Goal: Task Accomplishment & Management: Manage account settings

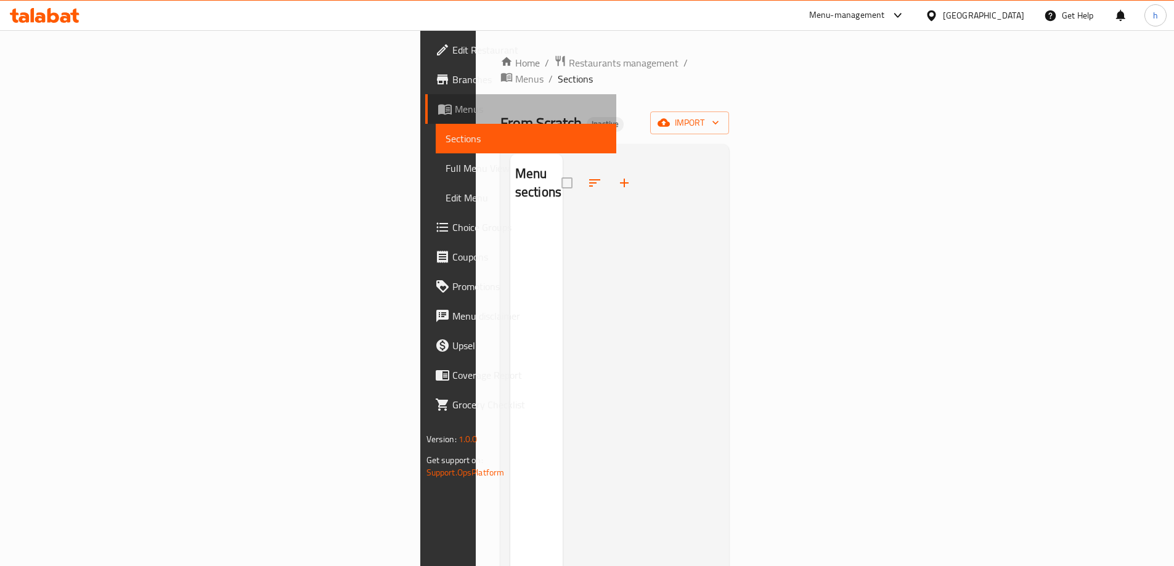
click at [455, 108] on span "Menus" at bounding box center [531, 109] width 152 height 15
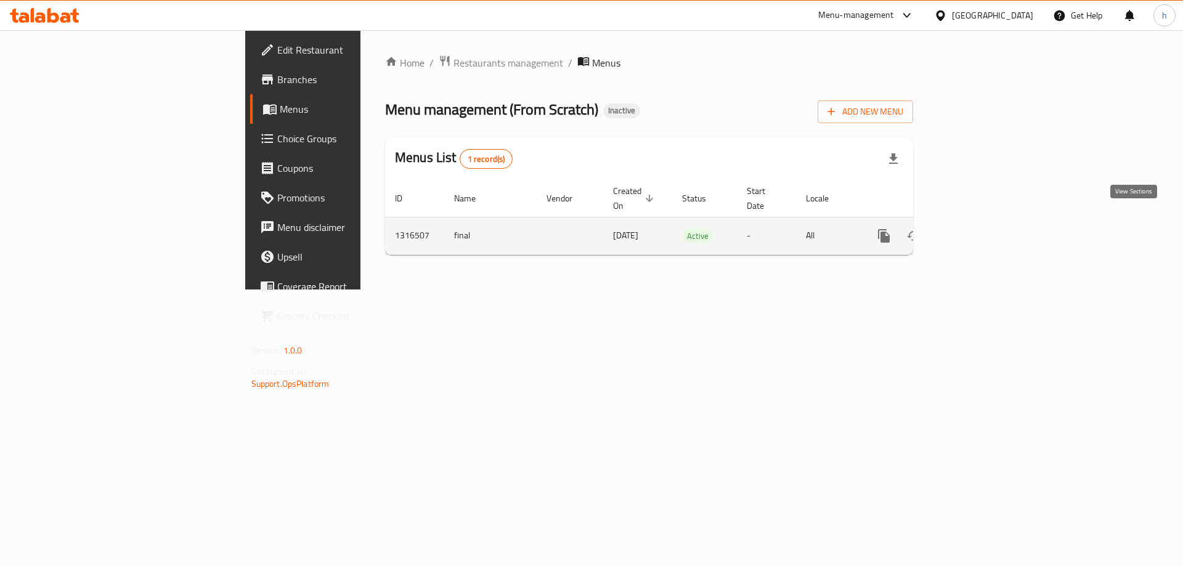
click at [981, 229] on icon "enhanced table" at bounding box center [973, 236] width 15 height 15
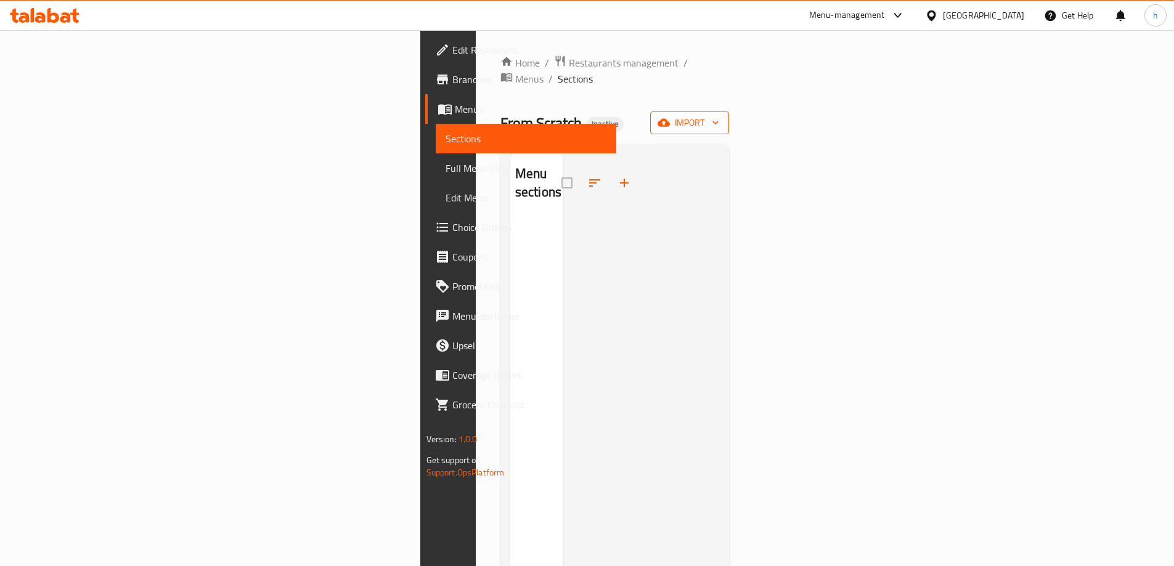
click at [719, 115] on span "import" at bounding box center [689, 122] width 59 height 15
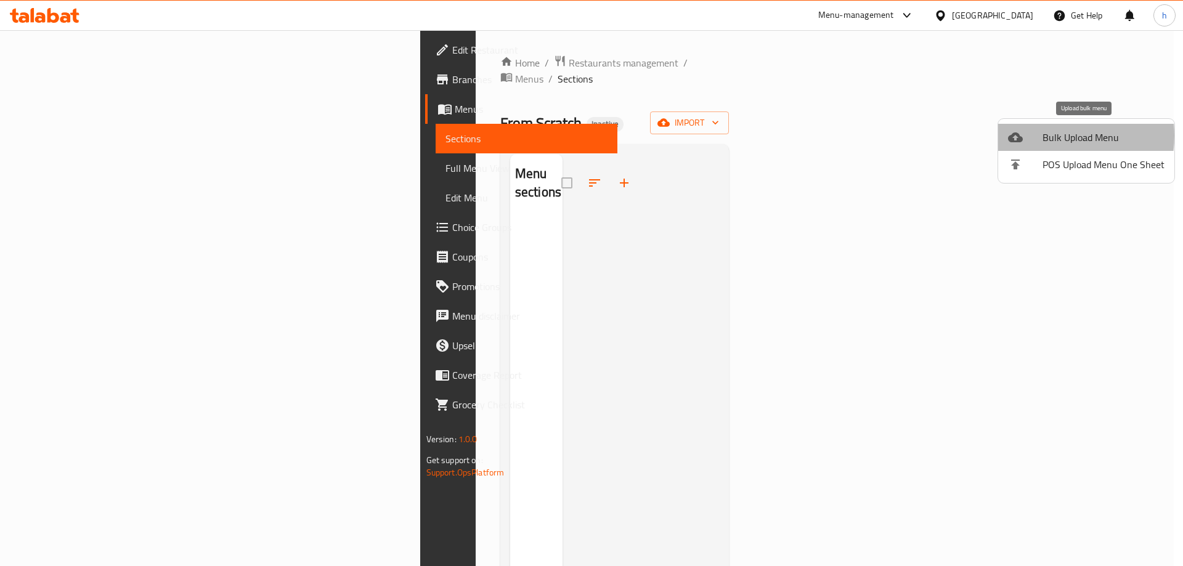
click at [1041, 136] on div at bounding box center [1025, 137] width 35 height 15
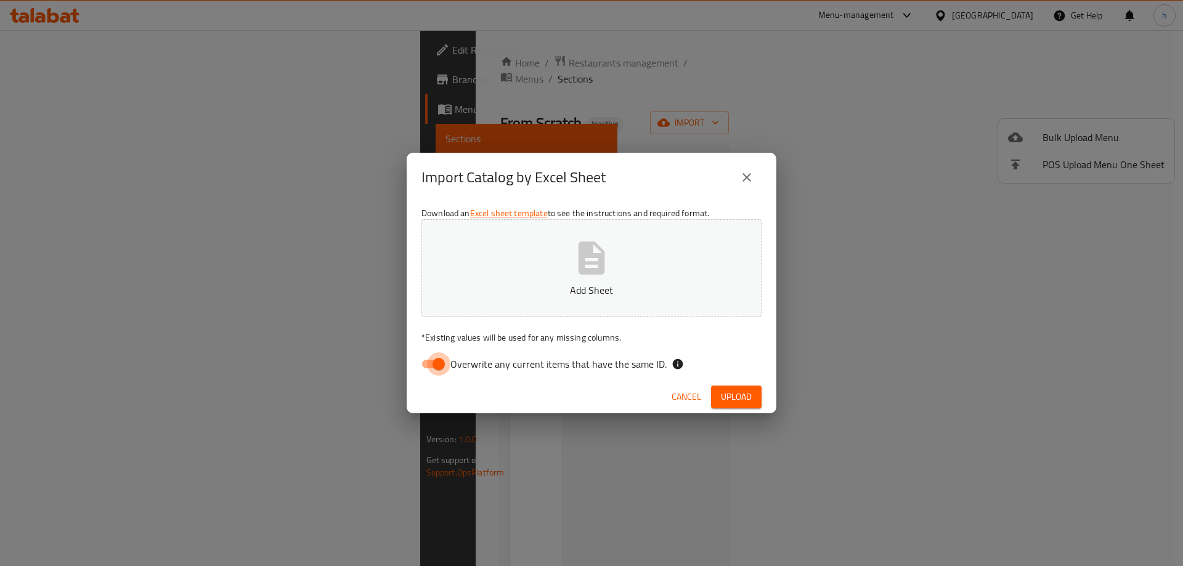
click at [439, 362] on input "Overwrite any current items that have the same ID." at bounding box center [439, 364] width 70 height 23
checkbox input "false"
click at [729, 393] on span "Upload" at bounding box center [736, 397] width 31 height 15
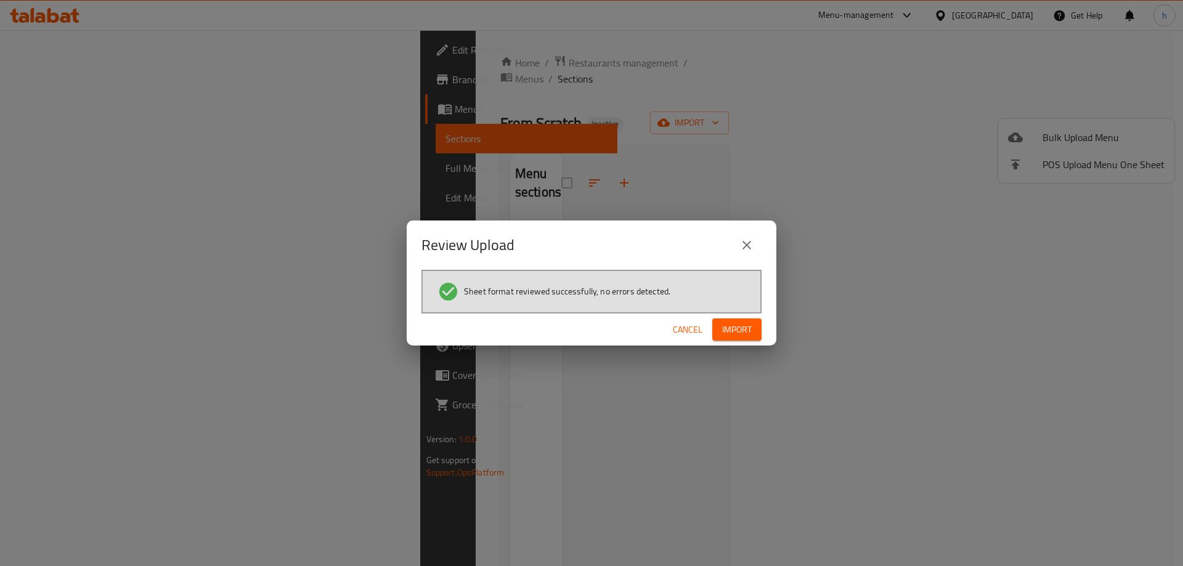
click at [738, 330] on span "Import" at bounding box center [737, 329] width 30 height 15
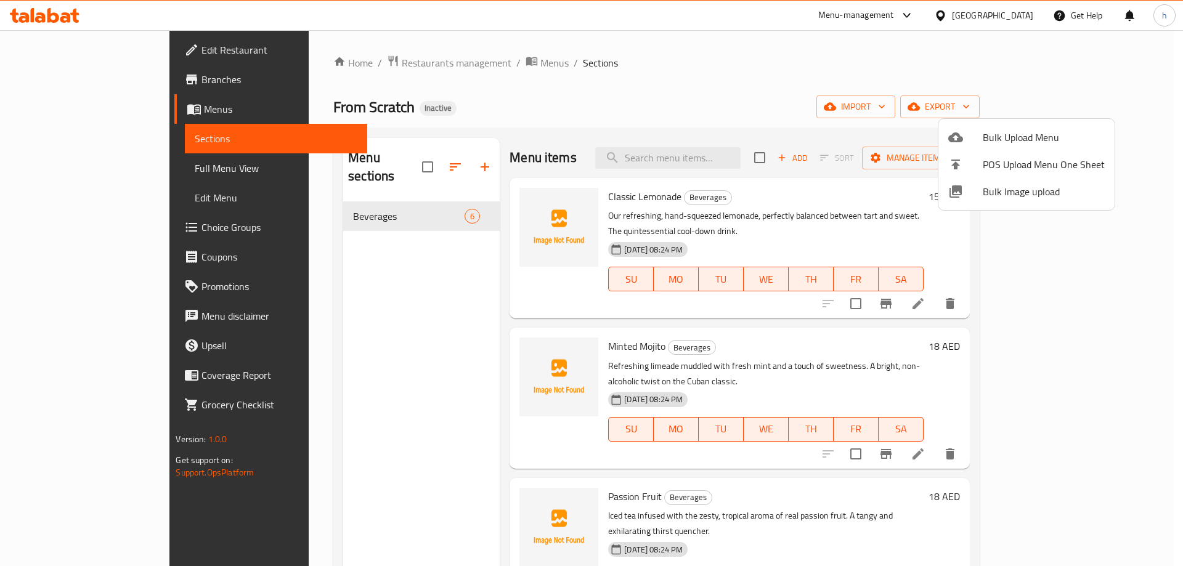
click at [1082, 424] on div at bounding box center [591, 283] width 1183 height 566
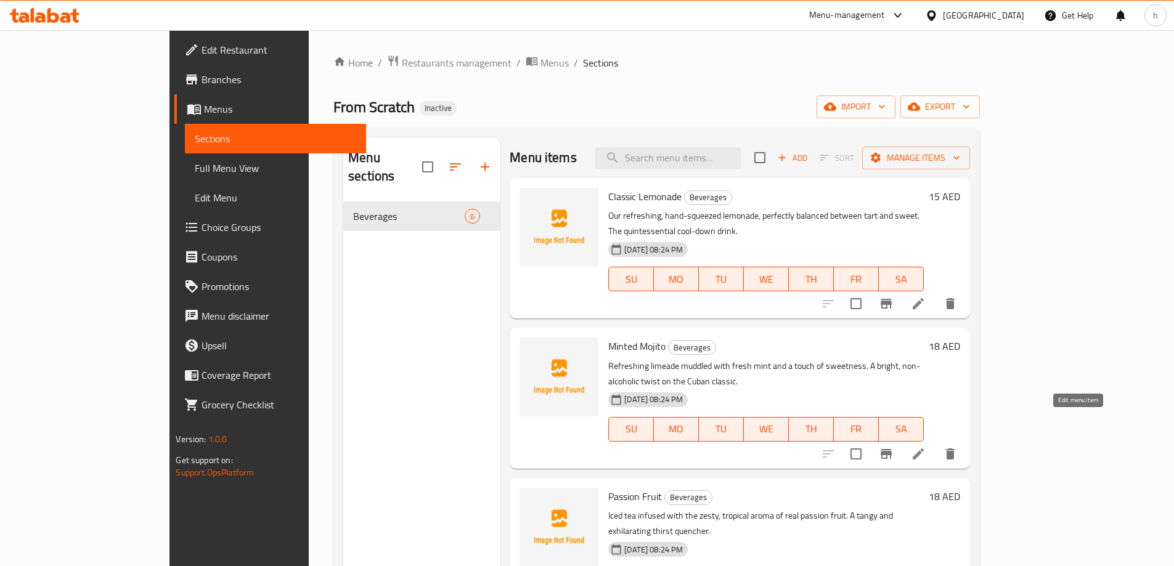
click at [924, 449] on icon at bounding box center [918, 454] width 11 height 11
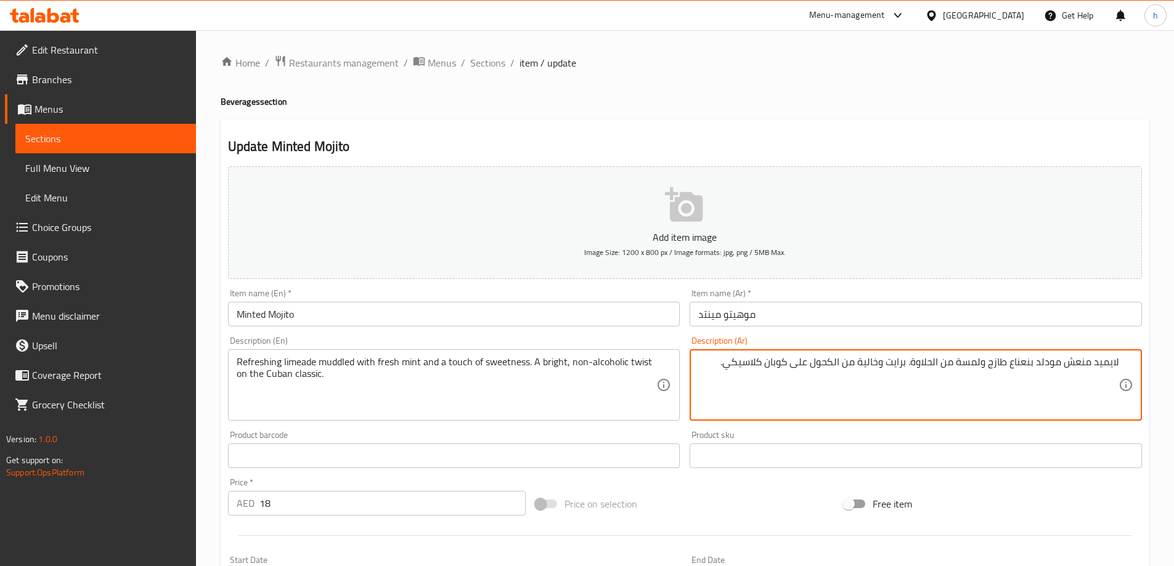
click at [811, 362] on textarea "لايميد منعش مودلد بنعناع طازج ولمسة من الحلاوة. برايت وخالية من الكحول على كوبا…" at bounding box center [908, 385] width 420 height 59
click at [810, 361] on textarea "لايميد منعش مودلد بنعناع طازج ولمسة من الحلاوة. برايت وخالية من الكحول تويست عل…" at bounding box center [908, 385] width 420 height 59
click at [803, 361] on textarea "لايميد منعش مودلد بنعناع طازج ولمسة من الحلاوة. برايت وخالية من الكحول تويست عل…" at bounding box center [908, 385] width 420 height 59
click at [881, 362] on textarea "لايميد منعش مودلد بنعناع طازج ولمسة من الحلاوة. برايت وخالية من الكحول على كوبا…" at bounding box center [908, 385] width 420 height 59
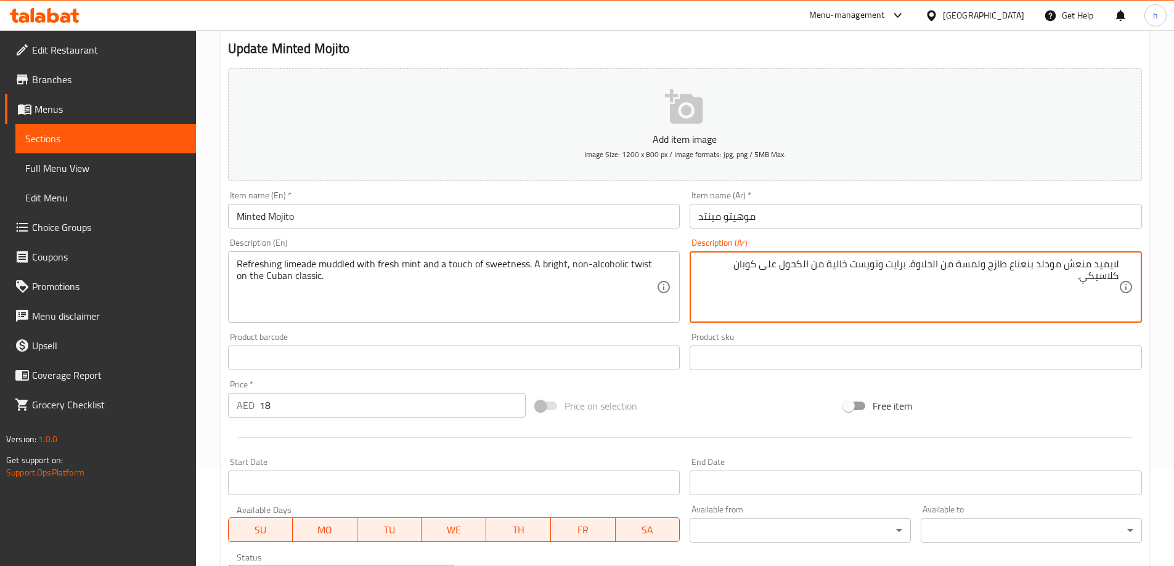
scroll to position [304, 0]
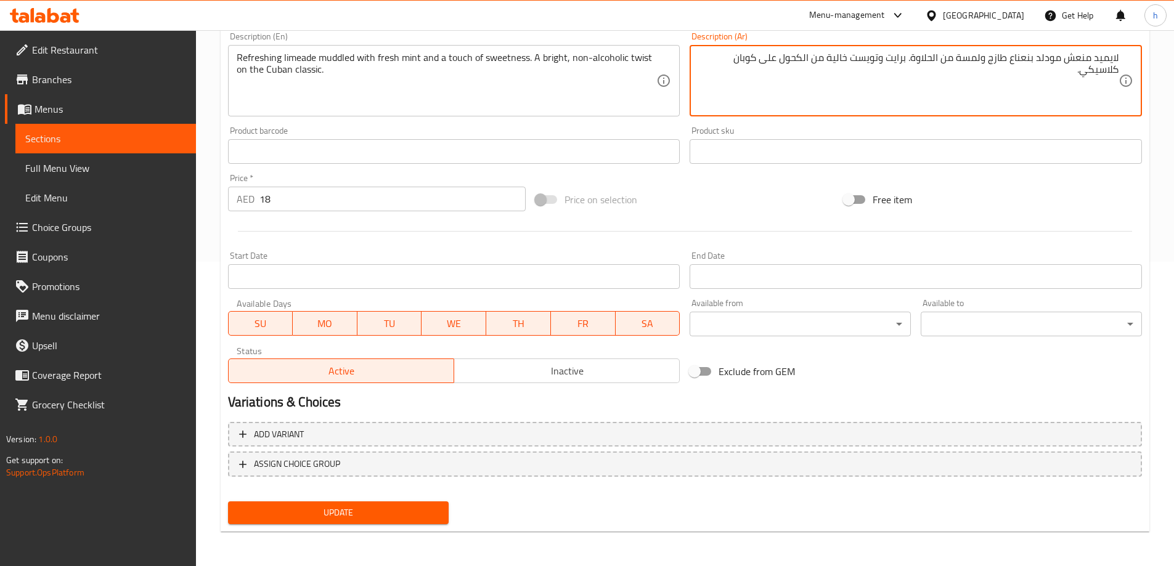
type textarea "لايميد منعش مودلد بنعناع طازج ولمسة من الحلاوة. برايت وتويست خالية من الكحول عل…"
click at [314, 507] on span "Update" at bounding box center [339, 512] width 202 height 15
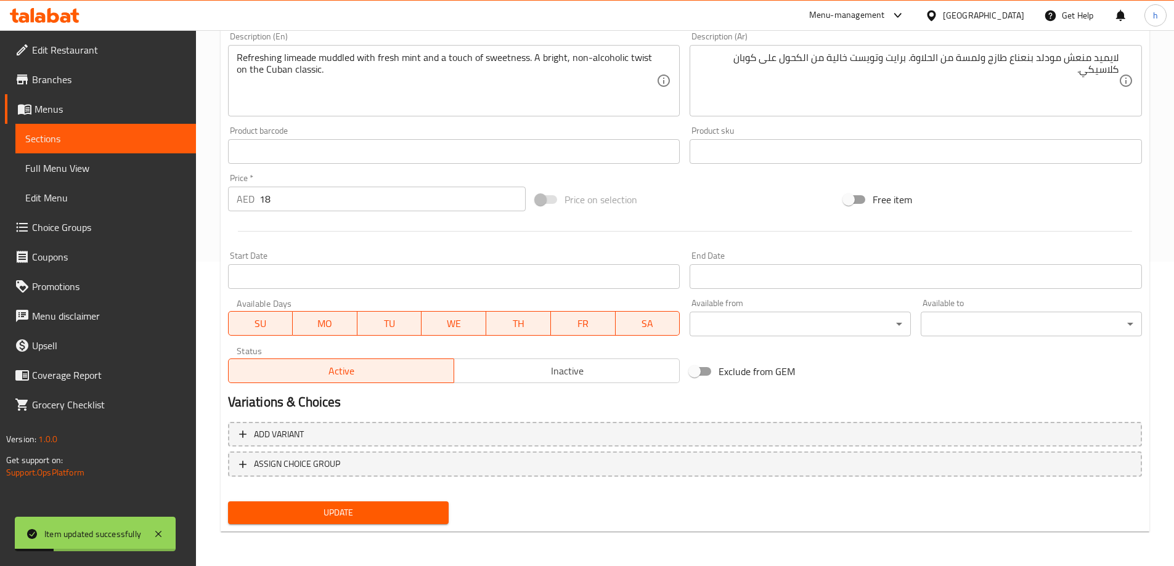
click at [80, 134] on span "Sections" at bounding box center [105, 138] width 161 height 15
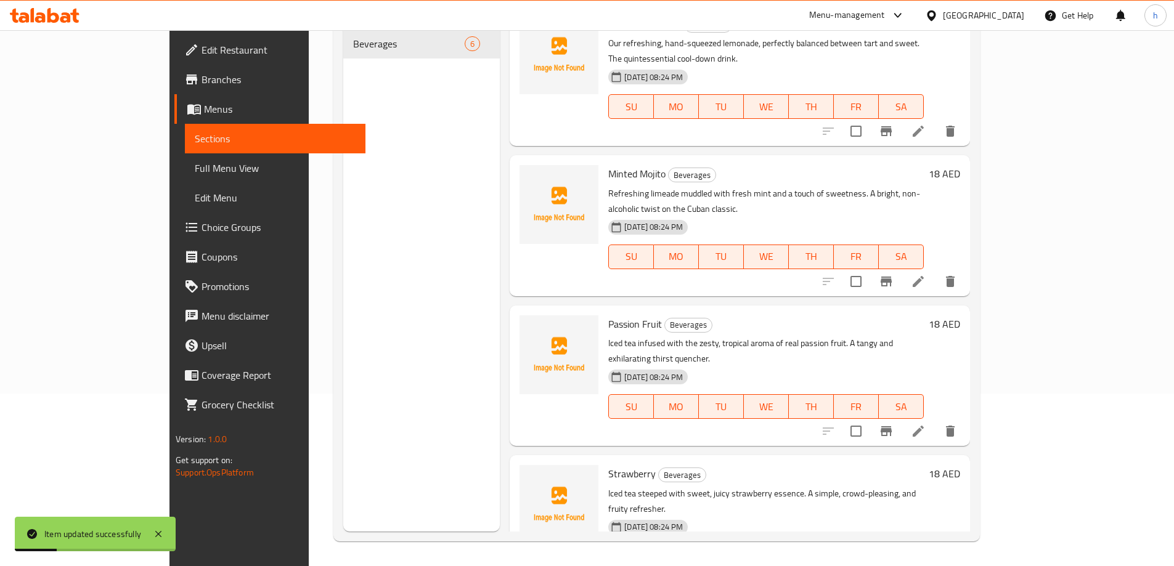
scroll to position [173, 0]
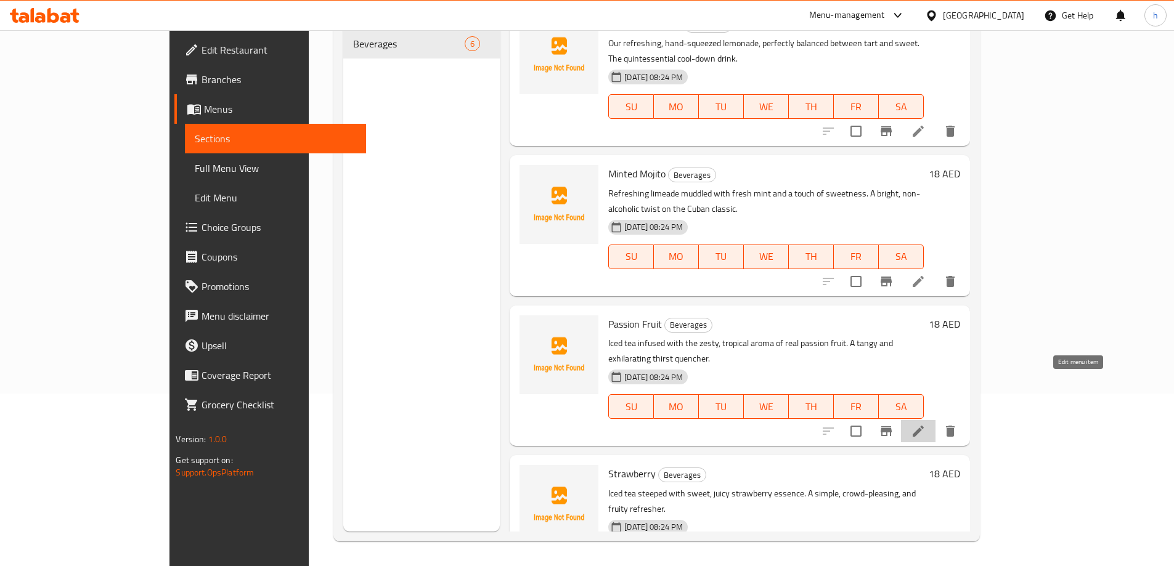
click at [926, 424] on icon at bounding box center [918, 431] width 15 height 15
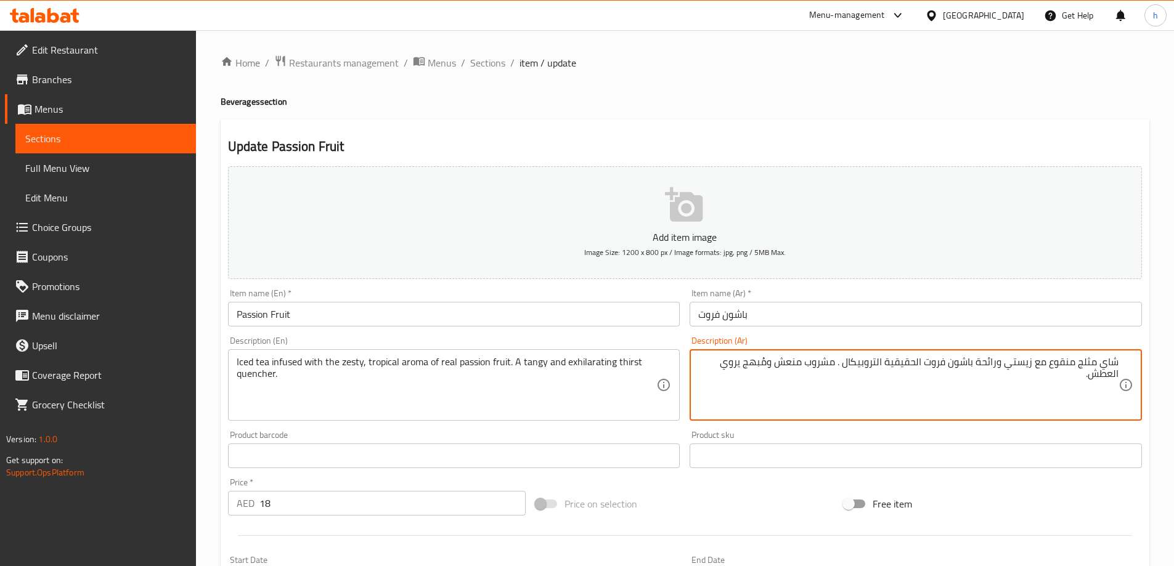
click at [1034, 363] on textarea "شاي مثلج منقوع مع زيستي ورائحة باشون فروت الحقيقية التروبيكال . مشروب منعش ومُب…" at bounding box center [908, 385] width 420 height 59
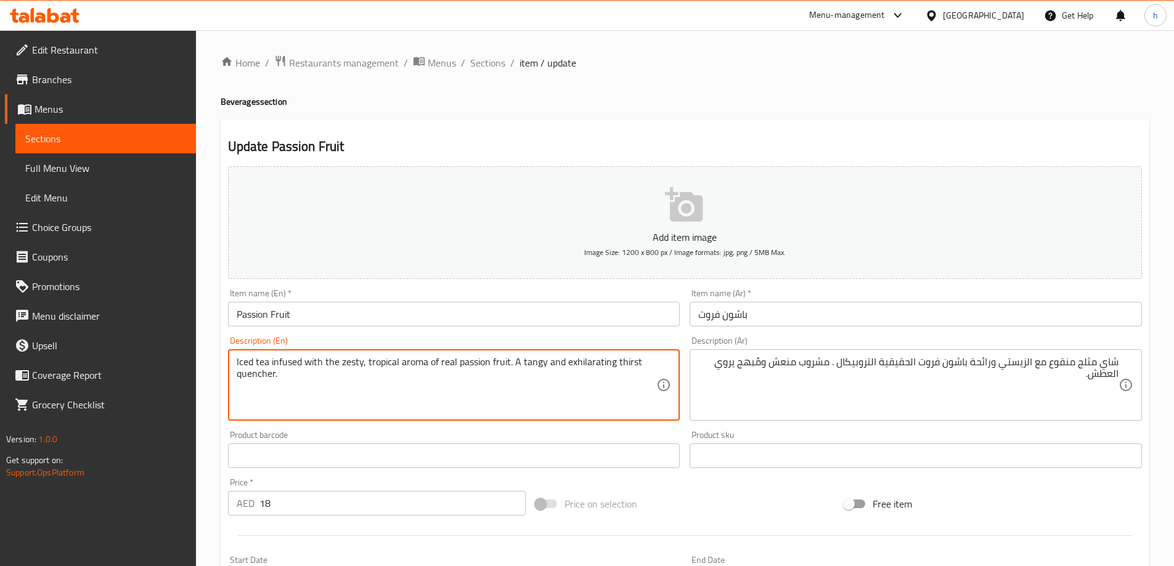
click at [410, 364] on textarea "Iced tea infused with the zesty, tropical aroma of real passion fruit. A tangy …" at bounding box center [447, 385] width 420 height 59
click at [253, 374] on textarea "Iced tea infused with the zesty, tropical aroma of real passion fruit. A tangy …" at bounding box center [447, 385] width 420 height 59
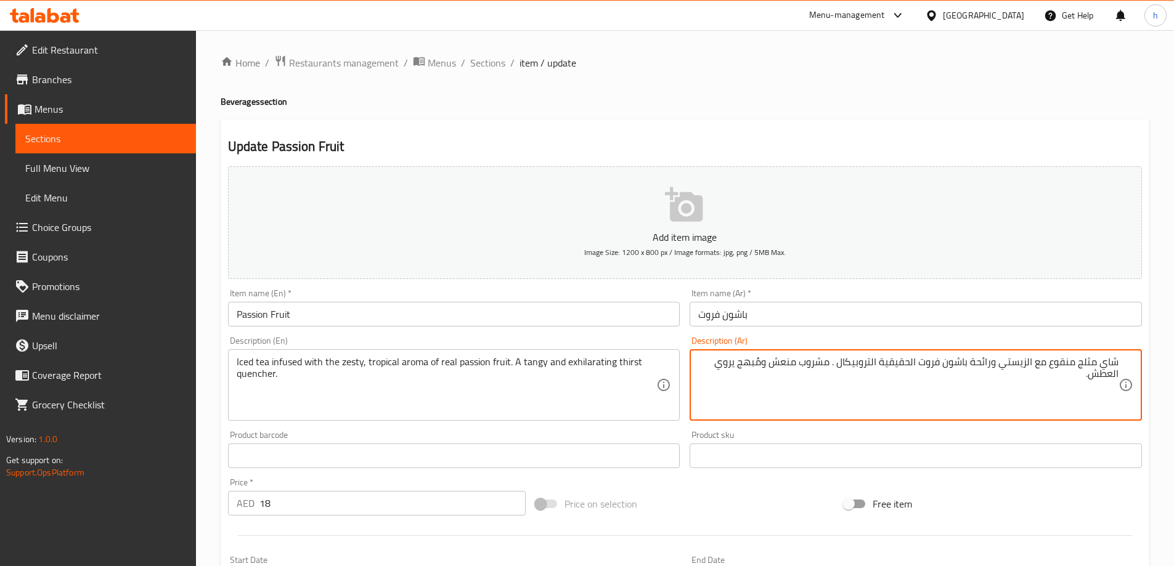
click at [805, 364] on textarea "شاي مثلج منقوع مع الزيستي ورائحة باشون فروت الحقيقية التروبيكال . مشروب منعش وم…" at bounding box center [908, 385] width 420 height 59
type textarea "شاي مثلج منقوع مع الزيستي ورائحة باشون فروت الحقيقية التروبيكال . منعش ومُبهج ي…"
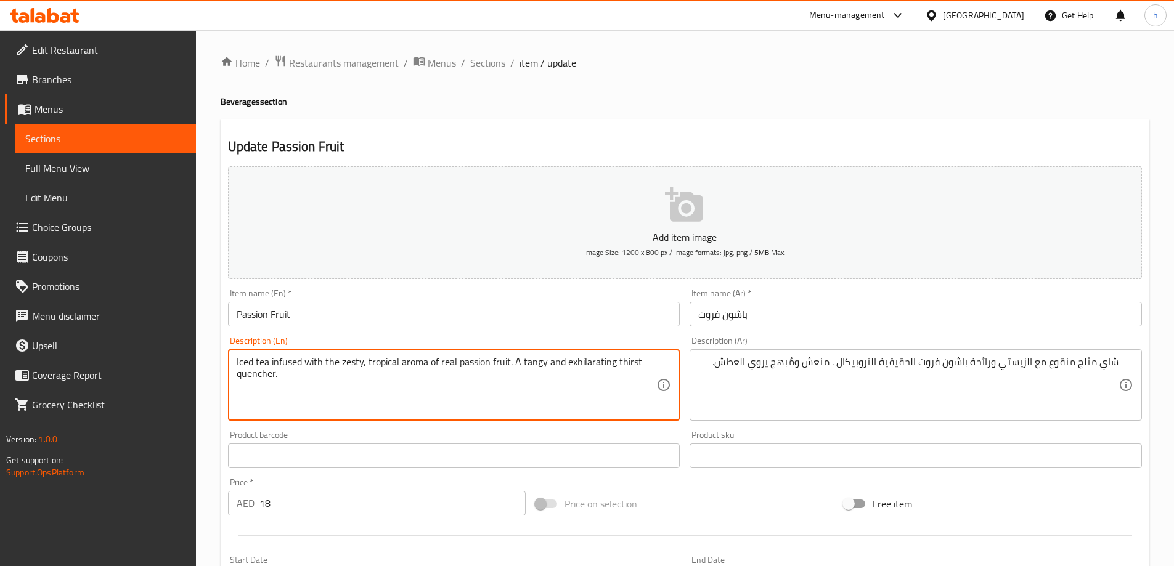
click at [587, 361] on textarea "Iced tea infused with the zesty, tropical aroma of real passion fruit. A tangy …" at bounding box center [447, 385] width 420 height 59
click at [621, 385] on textarea "Iced tea infused with the zesty, tropical aroma of real passion fruit. A tangy …" at bounding box center [447, 385] width 420 height 59
click at [256, 377] on textarea "Iced tea infused with the zesty, tropical aroma of real passion fruit. A tangy …" at bounding box center [447, 385] width 420 height 59
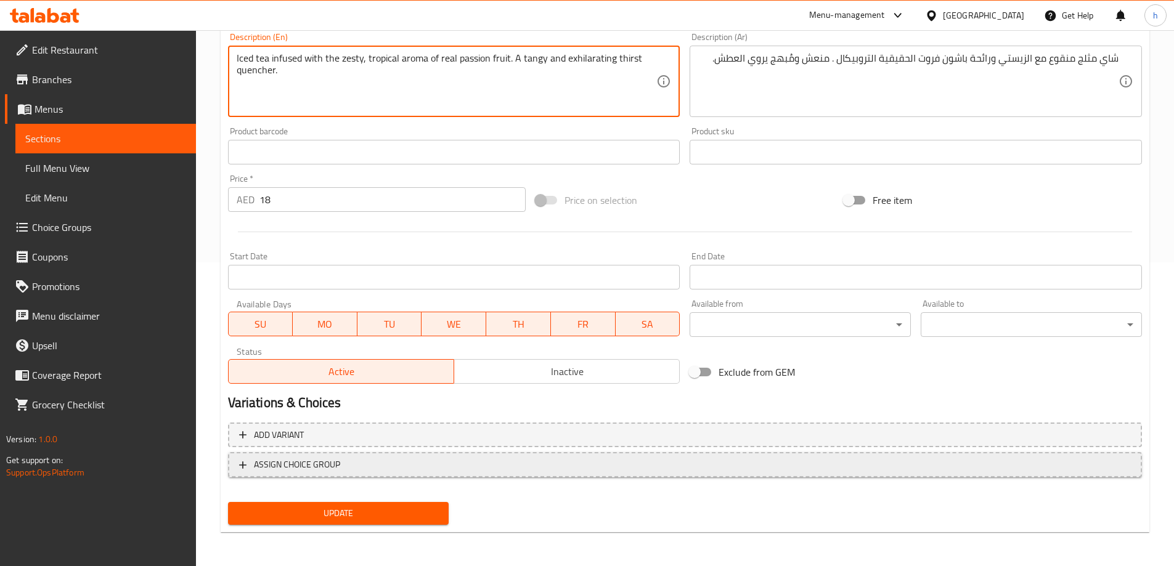
scroll to position [304, 0]
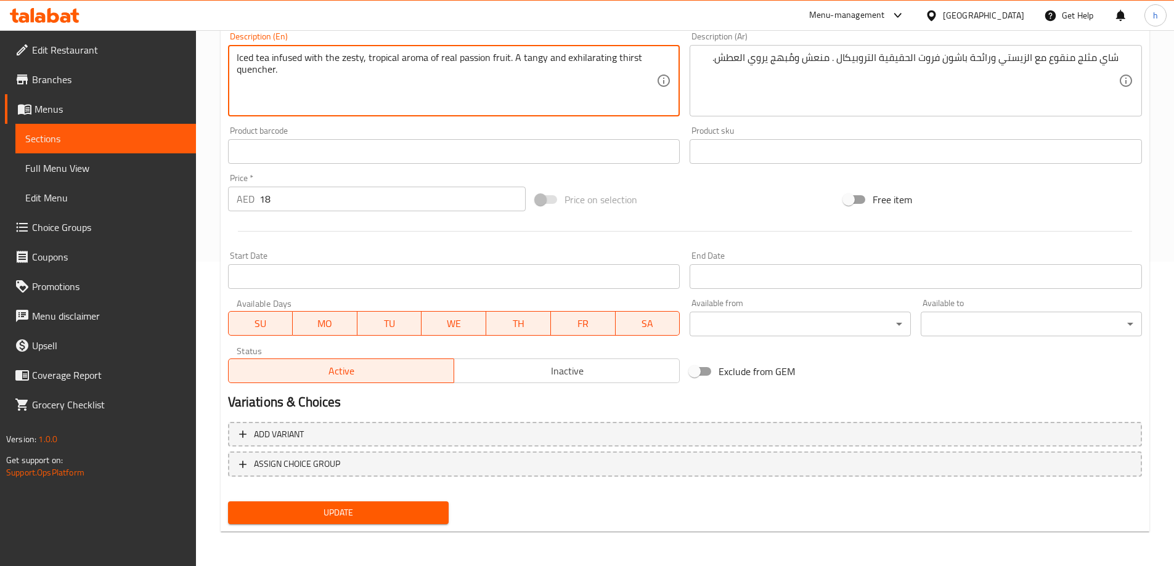
click at [341, 517] on span "Update" at bounding box center [339, 512] width 202 height 15
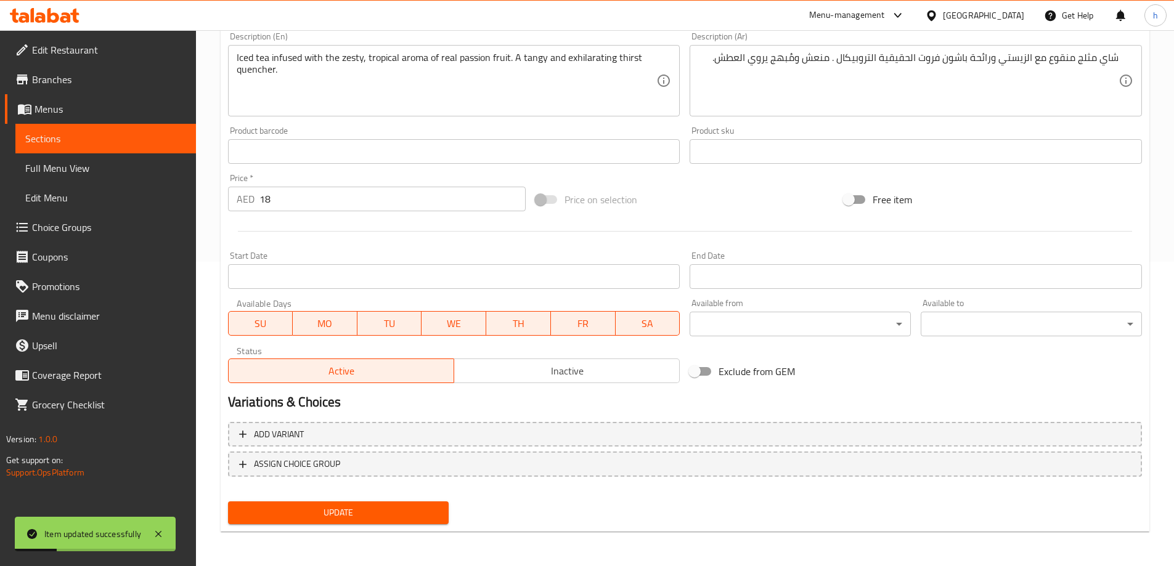
click at [78, 141] on span "Sections" at bounding box center [105, 138] width 161 height 15
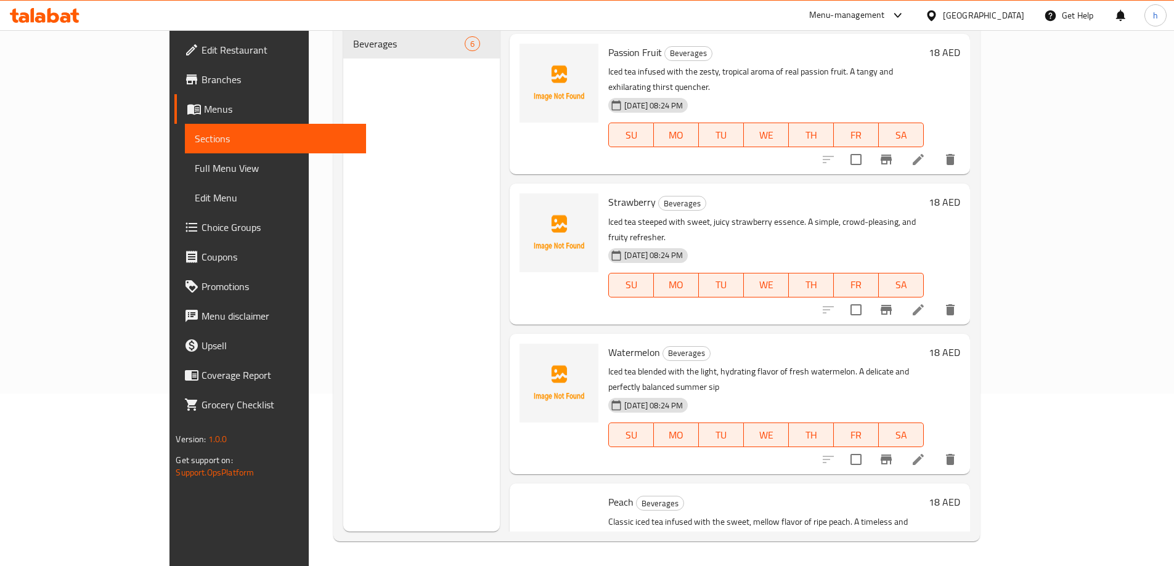
scroll to position [272, 0]
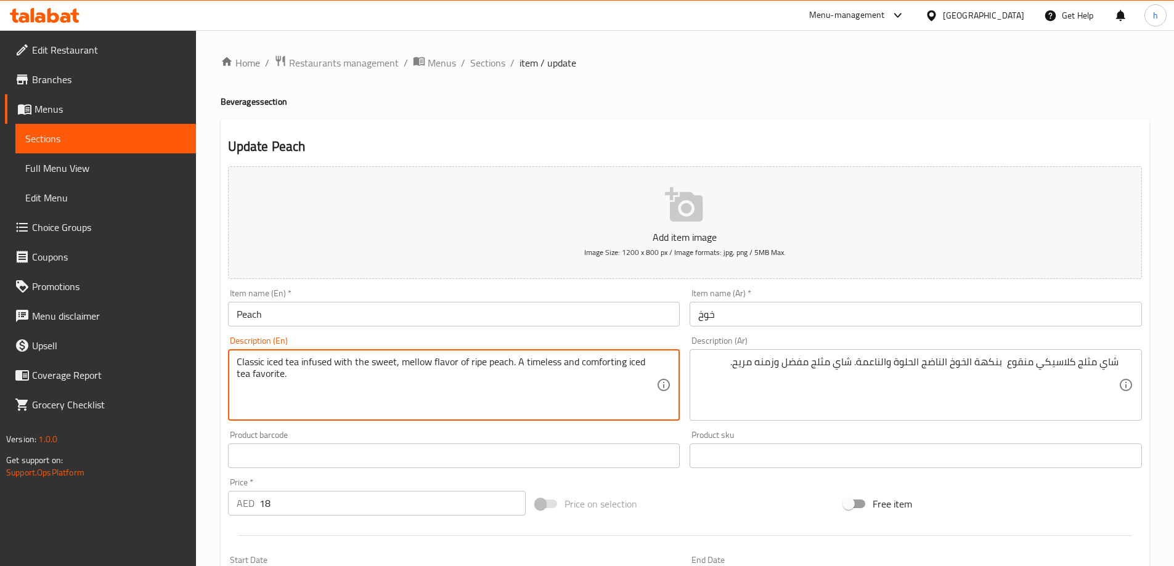
click at [414, 363] on textarea "Classic iced tea infused with the sweet, mellow flavor of ripe peach. A timeles…" at bounding box center [447, 385] width 420 height 59
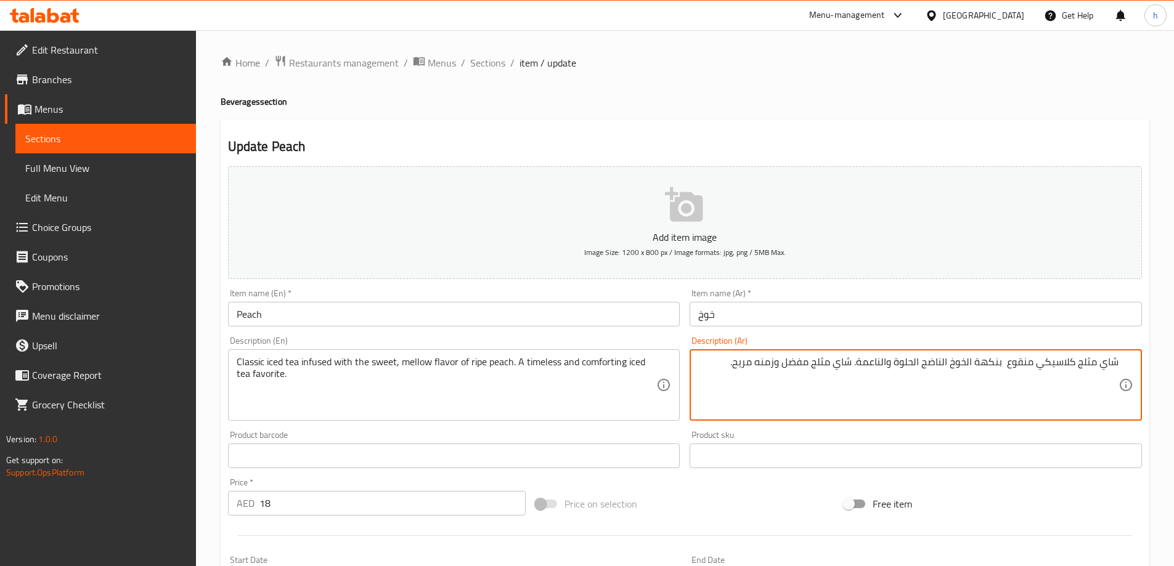
click at [868, 360] on textarea "شاي مثلج كلاسيكي منقوع بنكهة الخوخ الناضج الحلوة والناعمة. شاي مثلج مفضل وزمنه …" at bounding box center [908, 385] width 420 height 59
click at [775, 361] on textarea "شاي مثلج كلاسيكي منقوع بنكهة الخوخ الناضج الحلوة والميلو. شاي مثلج مفضل وزمنه م…" at bounding box center [908, 385] width 420 height 59
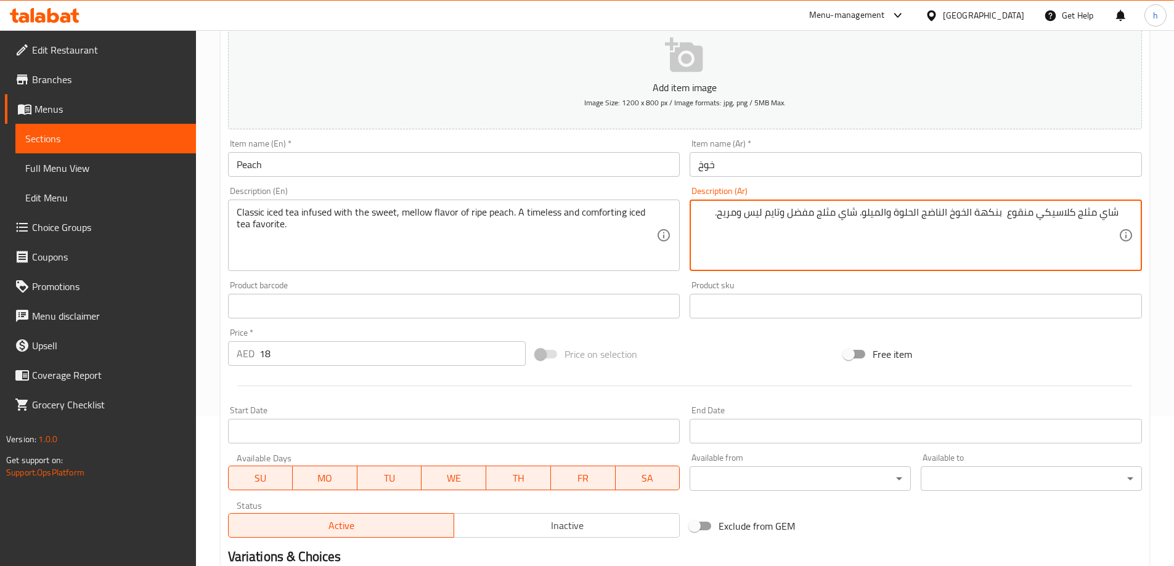
scroll to position [304, 0]
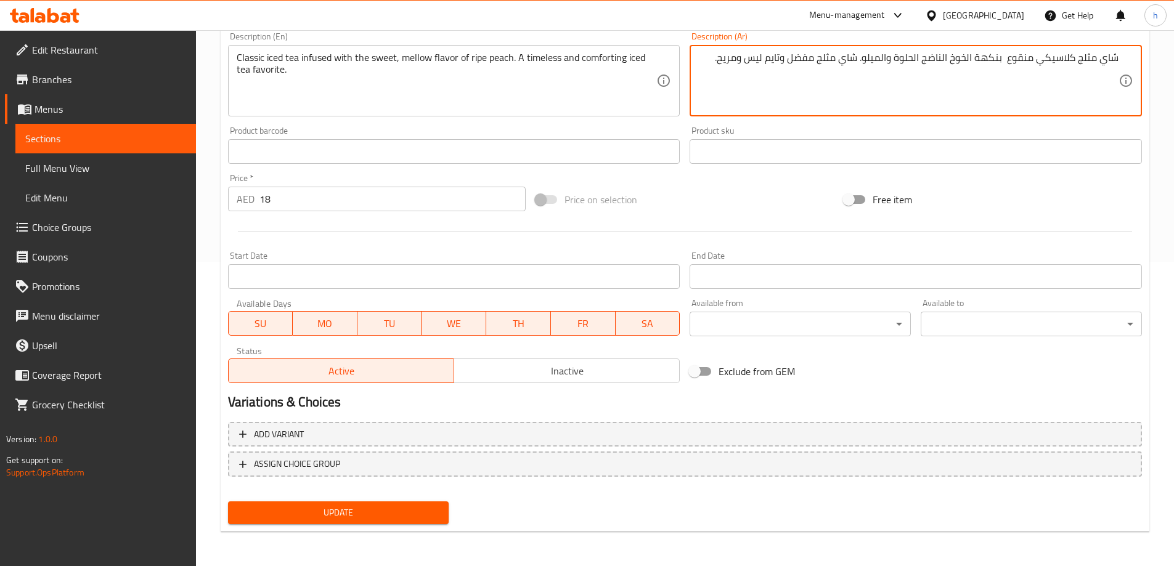
type textarea "شاي مثلج كلاسيكي منقوع بنكهة الخوخ الناضج الحلوة والميلو. شاي مثلج مفضل وتايم ل…"
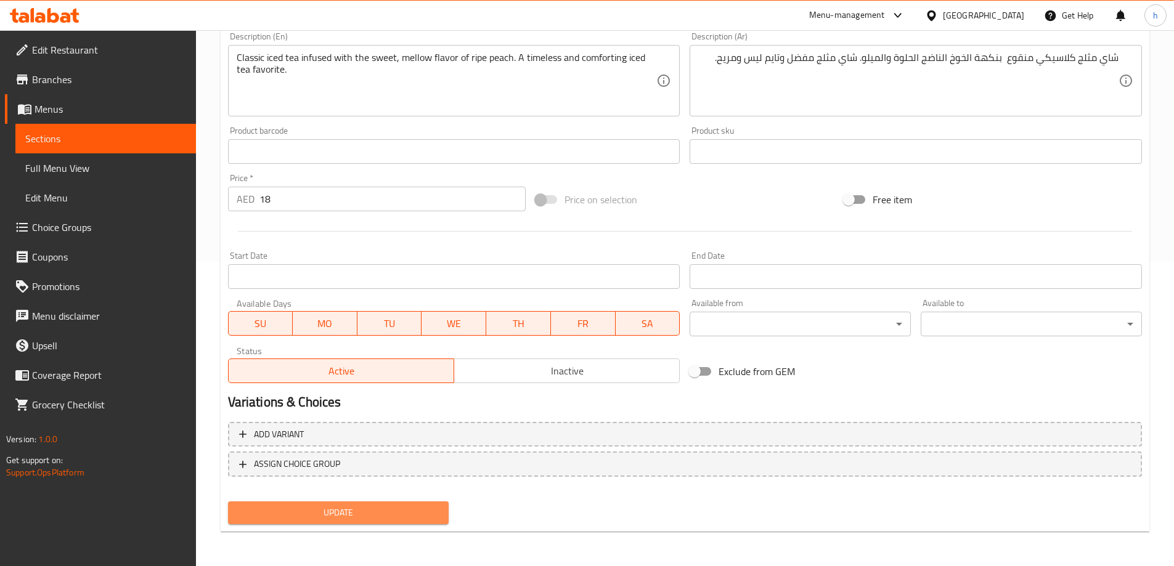
click at [343, 513] on span "Update" at bounding box center [339, 512] width 202 height 15
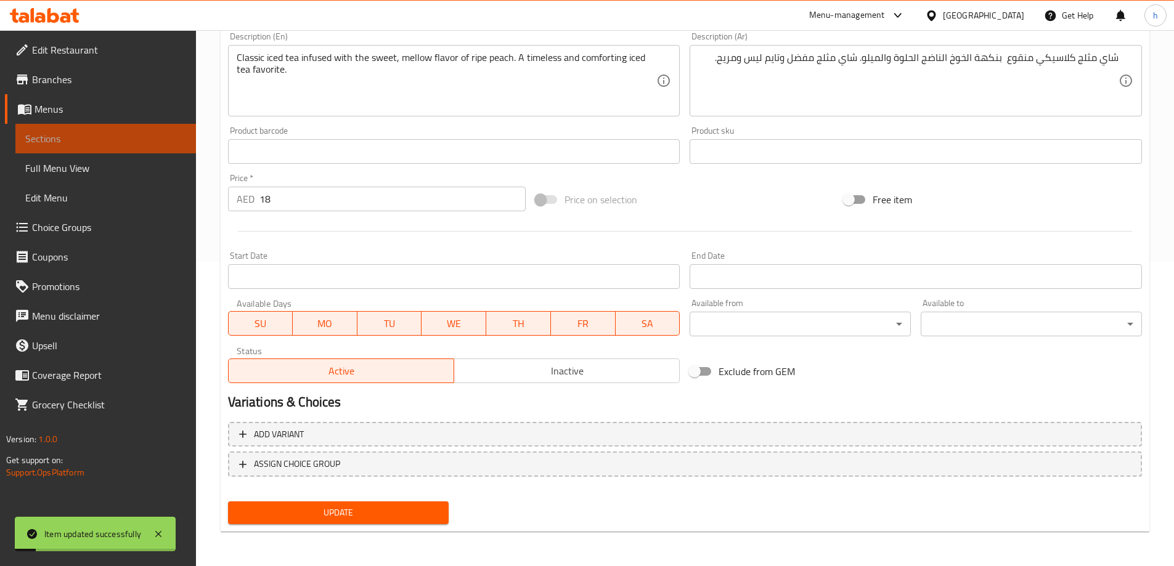
click at [102, 131] on span "Sections" at bounding box center [105, 138] width 161 height 15
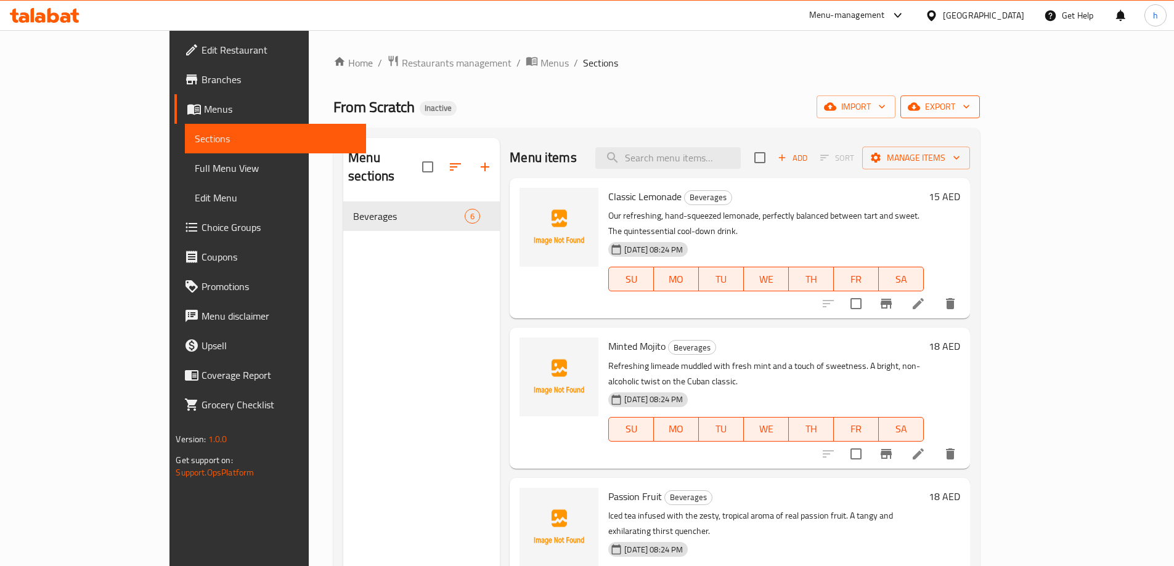
click at [970, 107] on span "export" at bounding box center [940, 106] width 60 height 15
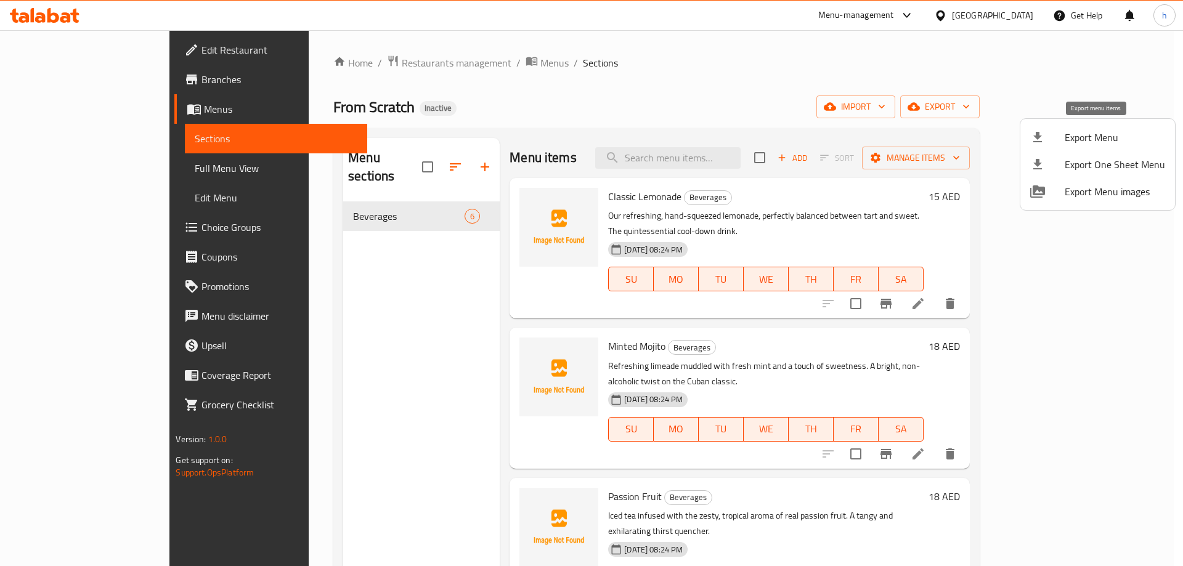
click at [1077, 131] on span "Export Menu" at bounding box center [1115, 137] width 100 height 15
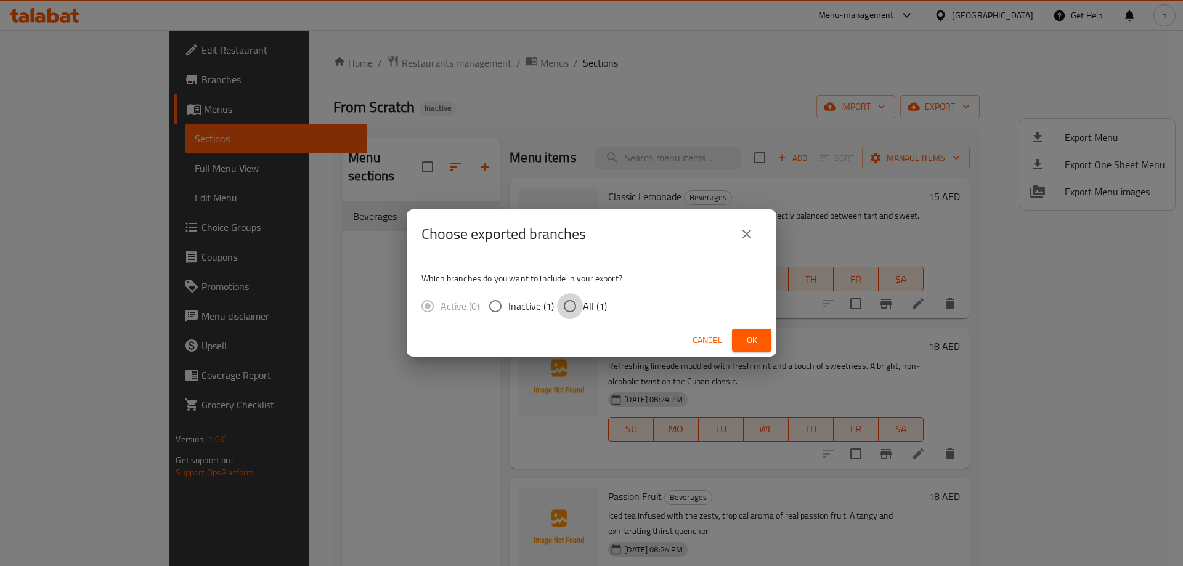
click at [573, 304] on input "All (1)" at bounding box center [570, 306] width 26 height 26
radio input "true"
click at [749, 336] on span "Ok" at bounding box center [752, 340] width 20 height 15
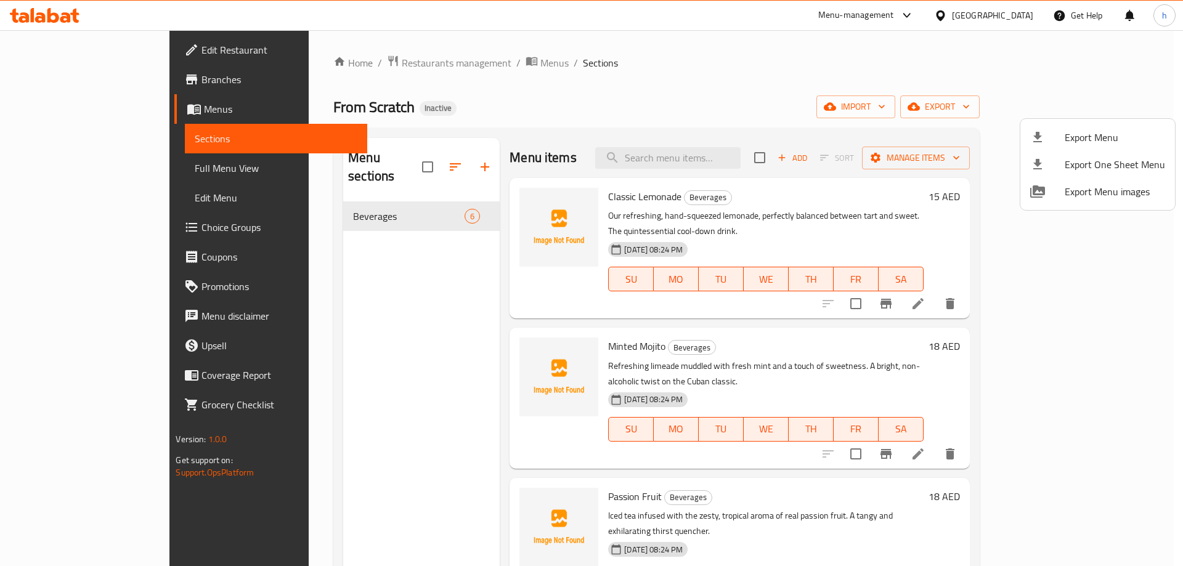
click at [562, 74] on div at bounding box center [591, 283] width 1183 height 566
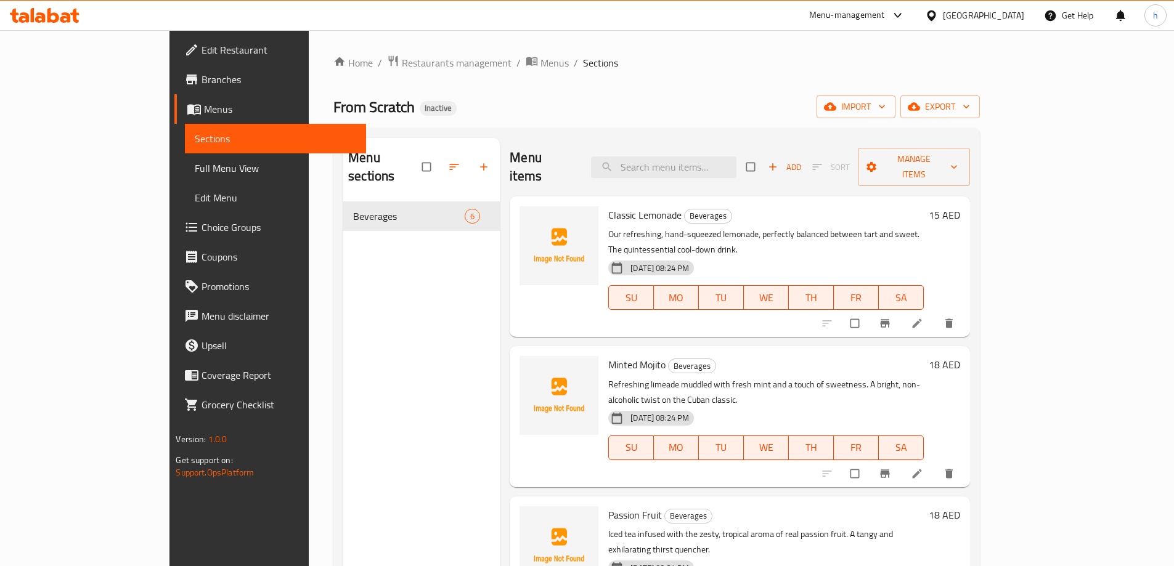
click at [195, 165] on span "Full Menu View" at bounding box center [275, 168] width 161 height 15
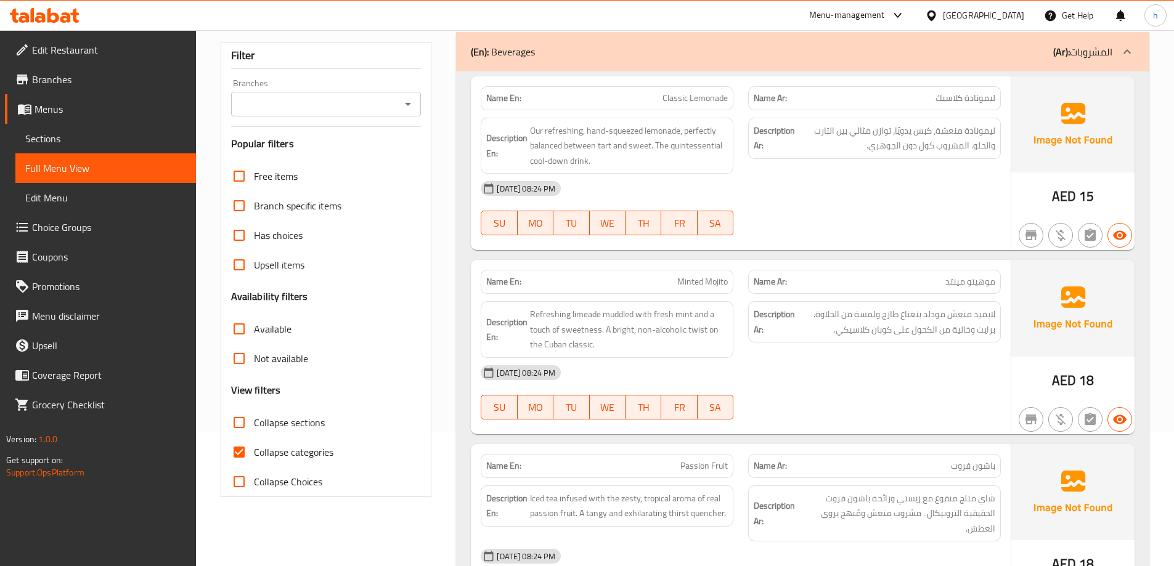
scroll to position [308, 0]
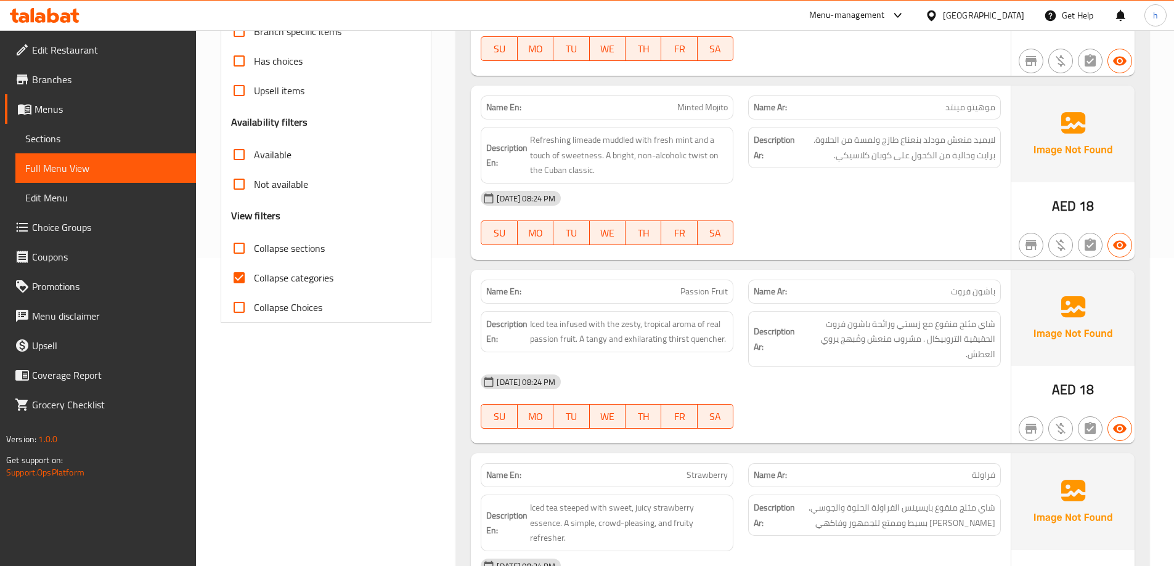
click at [240, 276] on input "Collapse categories" at bounding box center [239, 278] width 30 height 30
checkbox input "false"
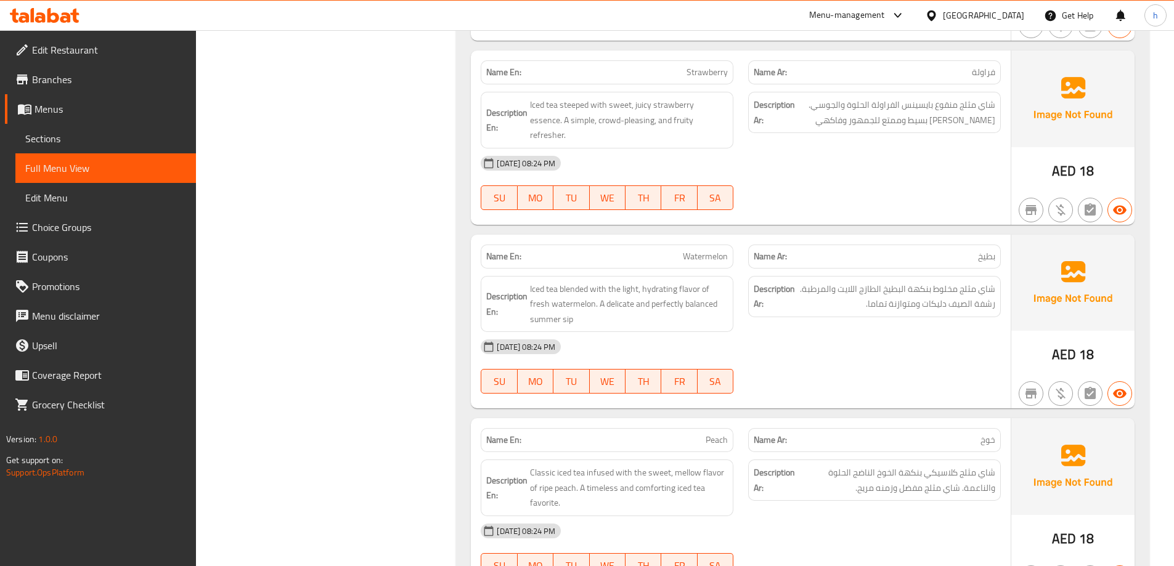
scroll to position [772, 0]
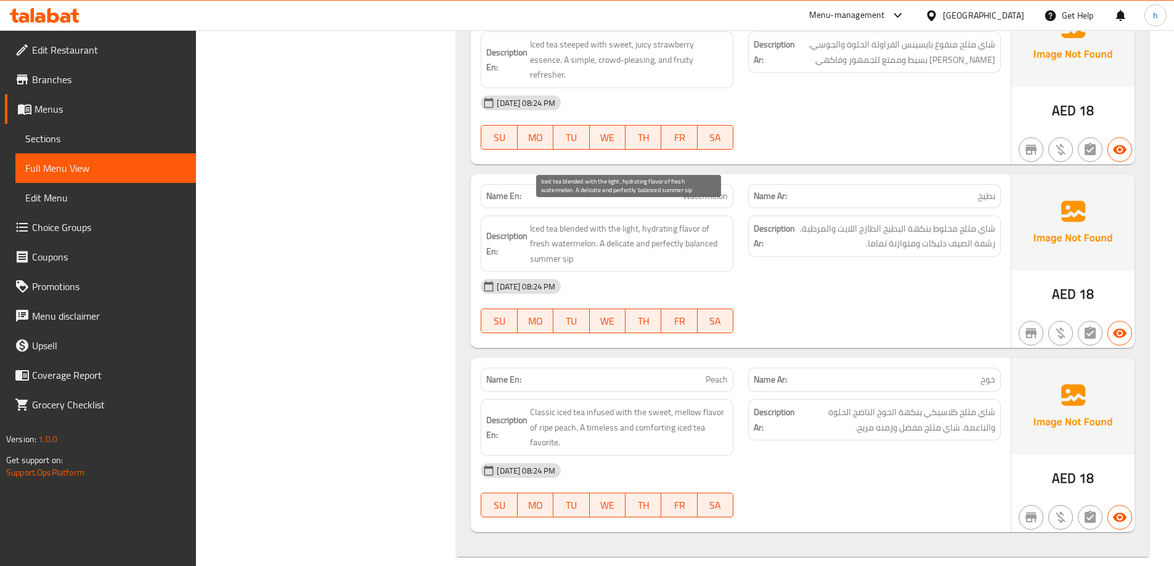
click at [619, 231] on span "Iced tea blended with the light, hydrating flavor of fresh watermelon. A delica…" at bounding box center [629, 244] width 198 height 46
copy span "delicate"
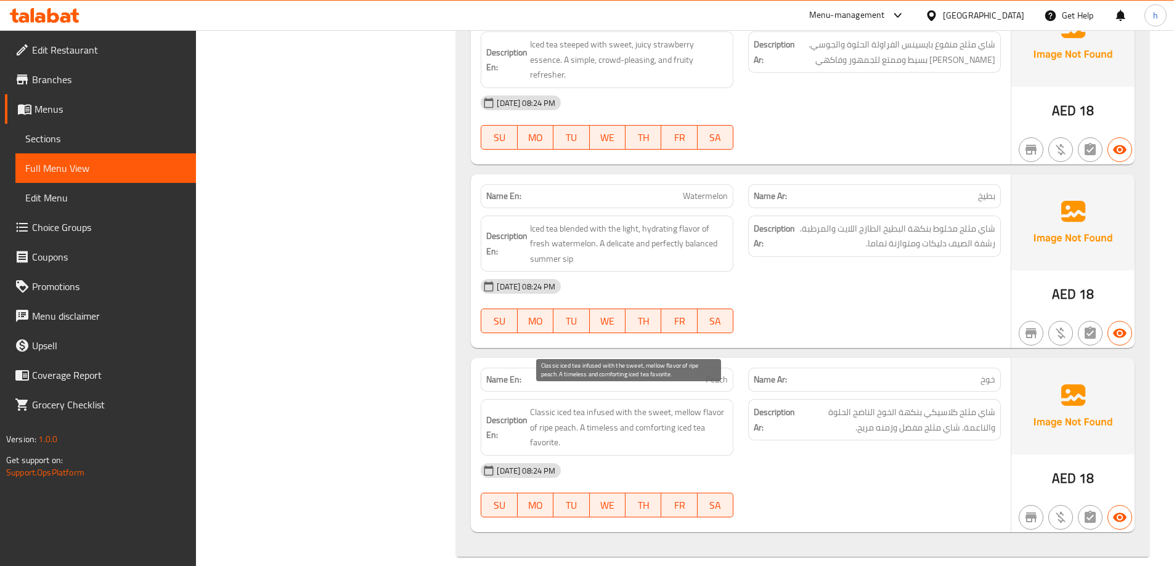
click at [546, 415] on span "Classic iced tea infused with the sweet, mellow flavor of ripe peach. A timeles…" at bounding box center [629, 428] width 198 height 46
copy span "ripe"
click at [548, 415] on span "Classic iced tea infused with the sweet, mellow flavor of ripe peach. A timeles…" at bounding box center [629, 428] width 198 height 46
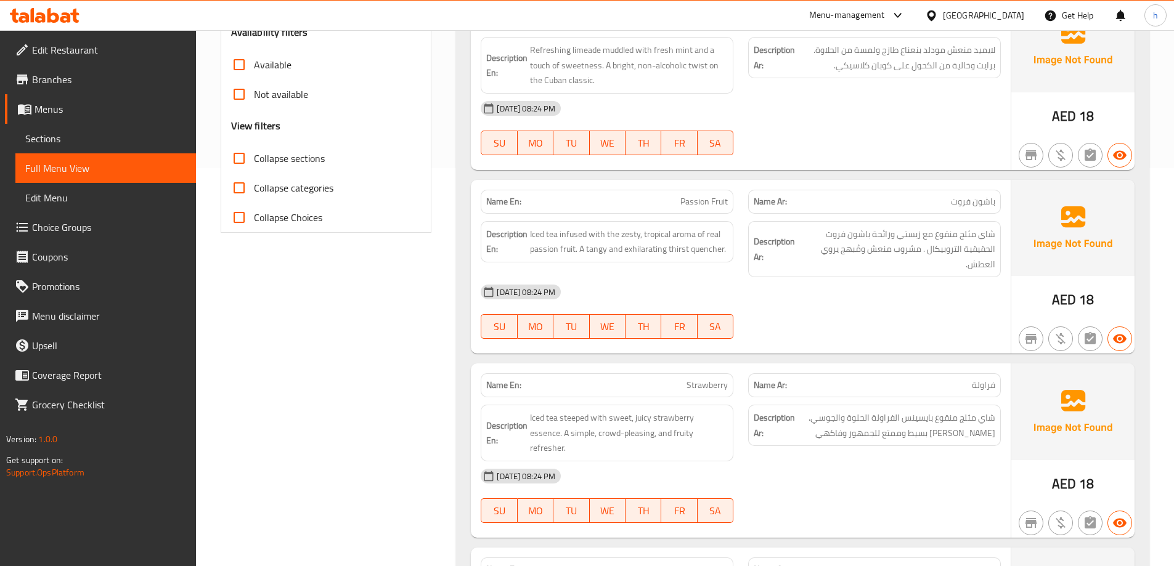
scroll to position [340, 0]
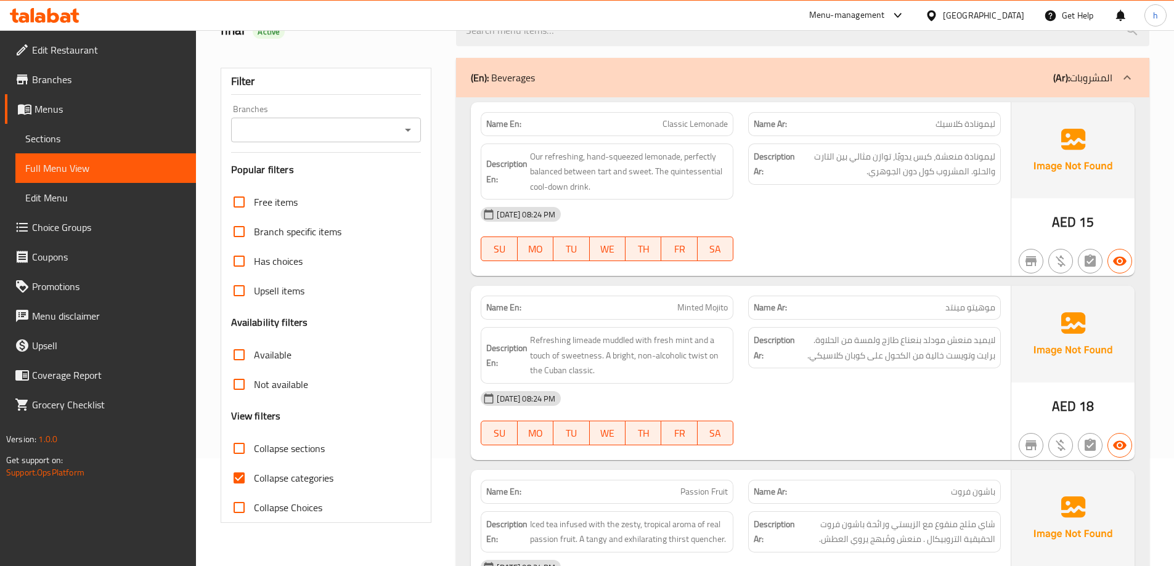
scroll to position [308, 0]
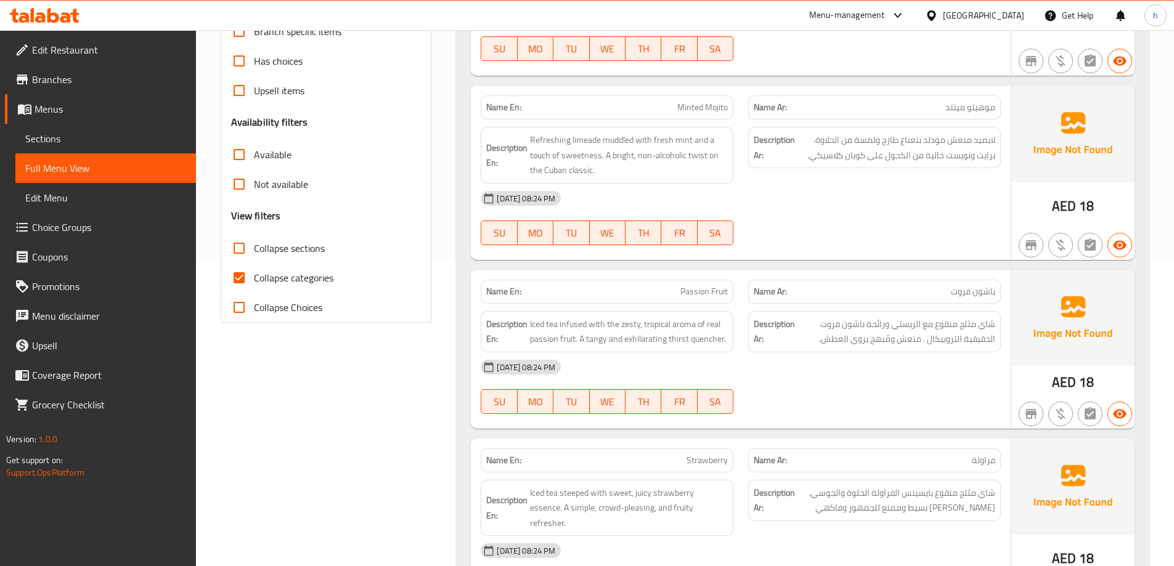
click at [240, 280] on input "Collapse categories" at bounding box center [239, 278] width 30 height 30
checkbox input "false"
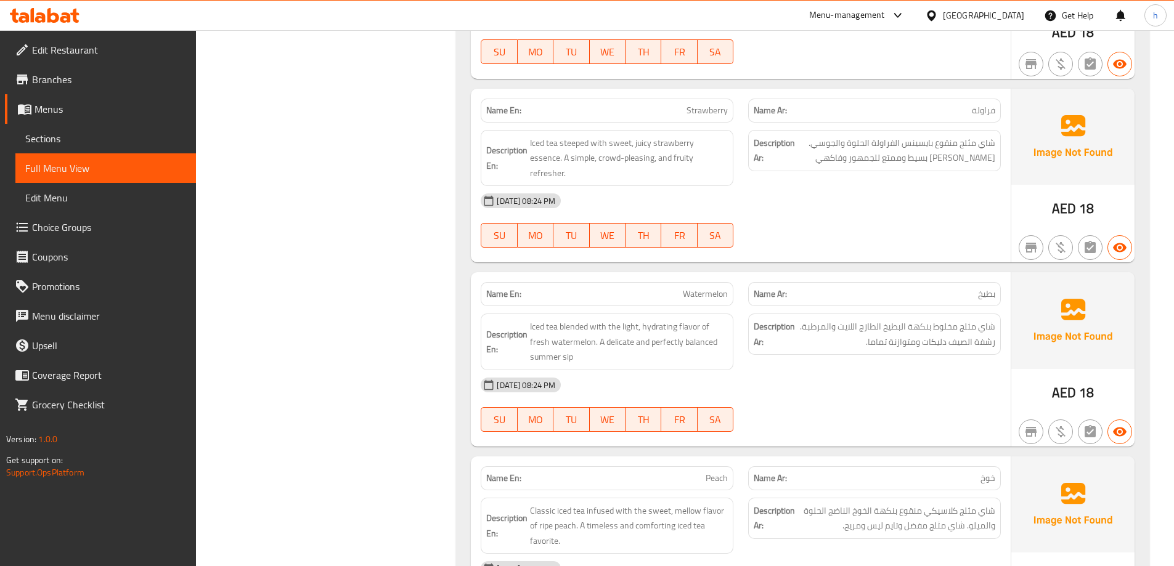
scroll to position [757, 0]
